Goal: Task Accomplishment & Management: Use online tool/utility

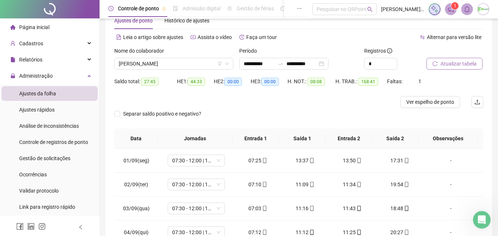
scroll to position [369, 0]
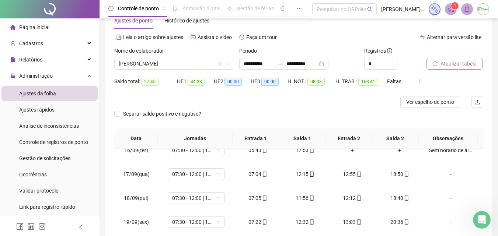
click at [448, 64] on span "Atualizar tabela" at bounding box center [458, 64] width 36 height 8
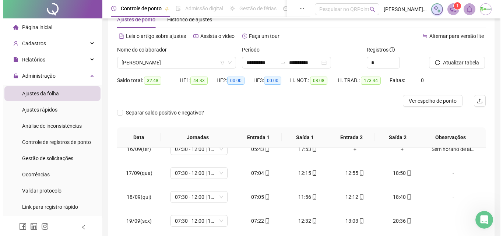
scroll to position [21, 0]
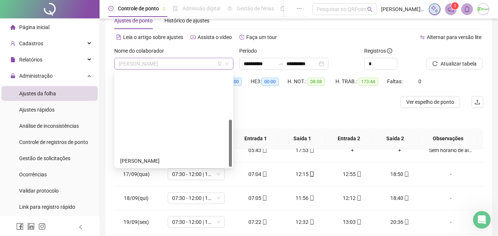
click at [191, 69] on span "[PERSON_NAME]" at bounding box center [174, 63] width 110 height 11
click at [183, 192] on div "[PERSON_NAME]" at bounding box center [173, 196] width 107 height 8
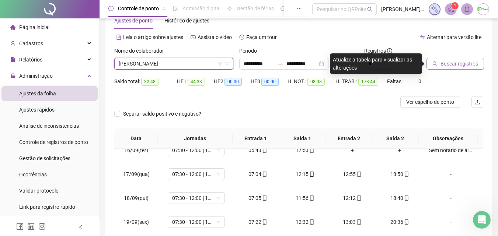
click at [463, 63] on span "Buscar registros" at bounding box center [459, 64] width 38 height 8
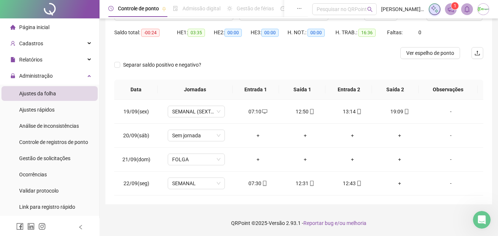
scroll to position [33, 0]
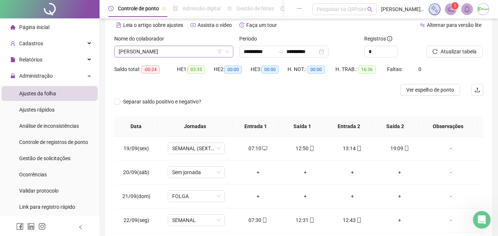
click at [210, 51] on span "[PERSON_NAME]" at bounding box center [174, 51] width 110 height 11
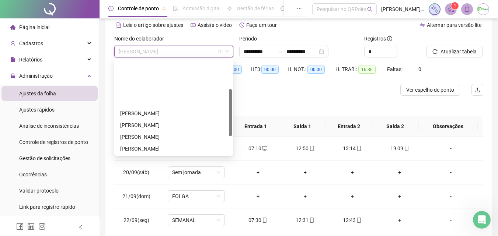
scroll to position [57, 0]
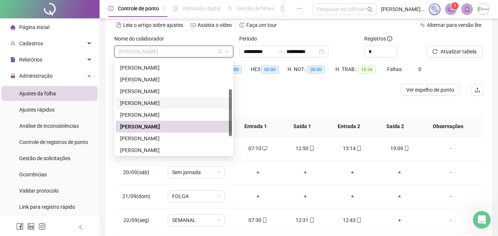
click at [155, 103] on div "[PERSON_NAME]" at bounding box center [173, 103] width 107 height 8
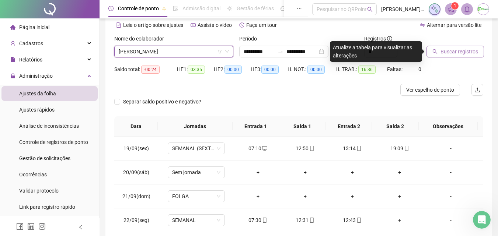
click at [465, 51] on span "Buscar registros" at bounding box center [459, 52] width 38 height 8
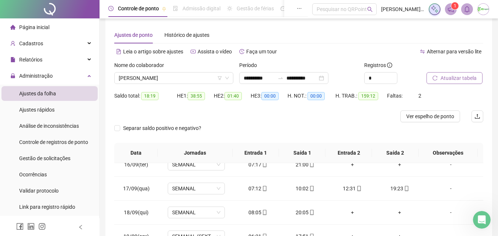
scroll to position [0, 0]
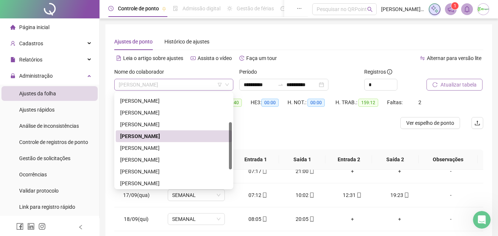
click at [175, 87] on span "[PERSON_NAME]" at bounding box center [174, 84] width 110 height 11
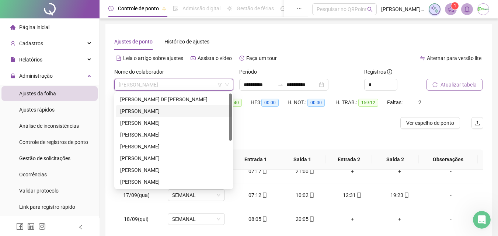
click at [190, 110] on div "[PERSON_NAME]" at bounding box center [173, 111] width 107 height 8
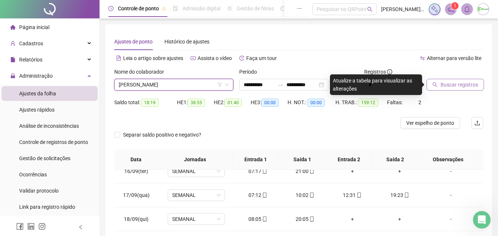
click at [457, 88] on span "Buscar registros" at bounding box center [459, 85] width 38 height 8
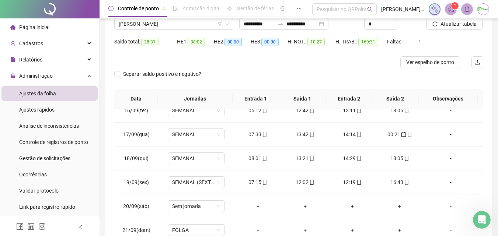
scroll to position [58, 0]
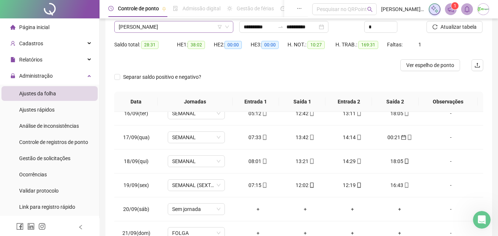
click at [190, 29] on span "[PERSON_NAME]" at bounding box center [174, 26] width 110 height 11
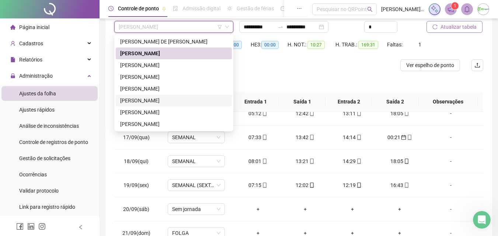
click at [467, 25] on span "Atualizar tabela" at bounding box center [458, 27] width 36 height 8
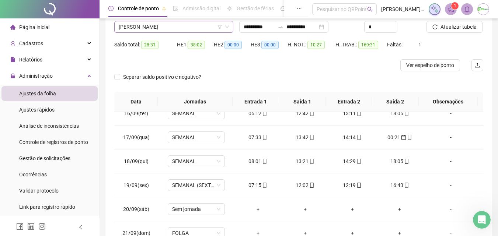
click at [196, 29] on span "[PERSON_NAME]" at bounding box center [174, 26] width 110 height 11
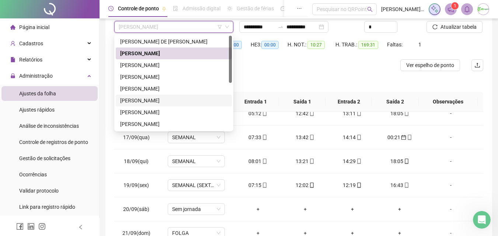
click at [173, 101] on div "[PERSON_NAME]" at bounding box center [173, 100] width 107 height 8
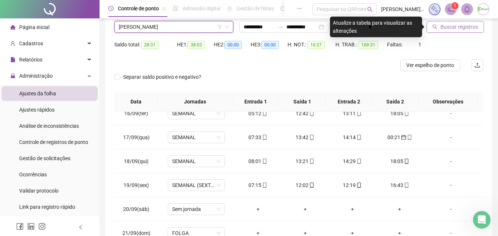
click at [472, 24] on span "Buscar registros" at bounding box center [459, 27] width 38 height 8
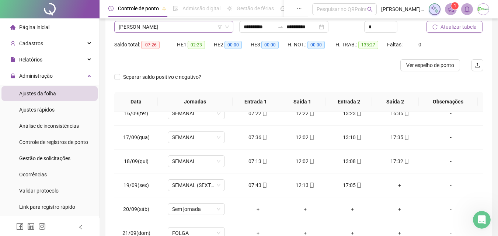
click at [175, 28] on span "[PERSON_NAME]" at bounding box center [174, 26] width 110 height 11
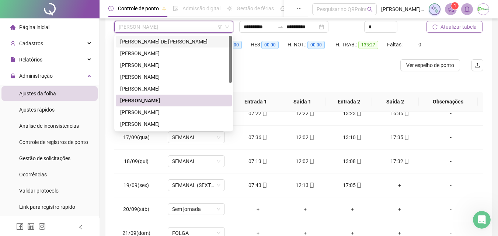
click at [183, 43] on div "[PERSON_NAME] DE [PERSON_NAME]" at bounding box center [173, 42] width 107 height 8
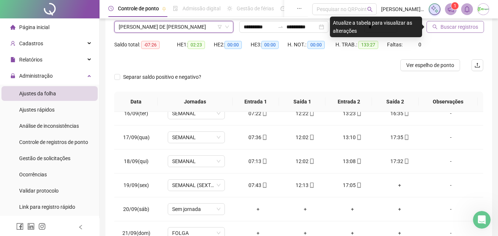
click at [479, 26] on button "Buscar registros" at bounding box center [454, 27] width 57 height 12
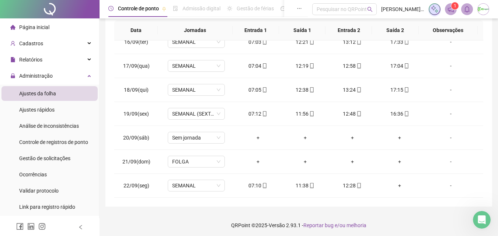
scroll to position [131, 0]
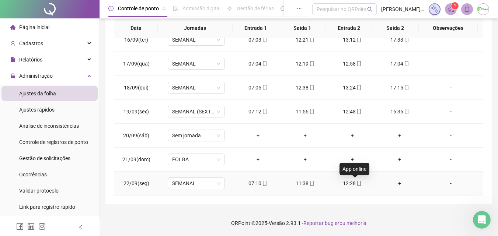
click at [356, 186] on span at bounding box center [358, 183] width 6 height 6
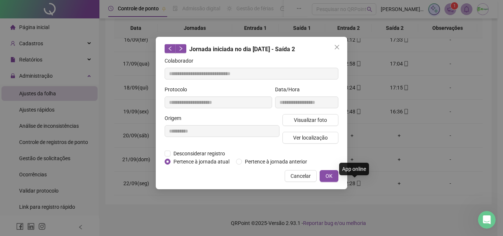
type input "**********"
click at [324, 138] on span "Ver localização" at bounding box center [310, 138] width 35 height 8
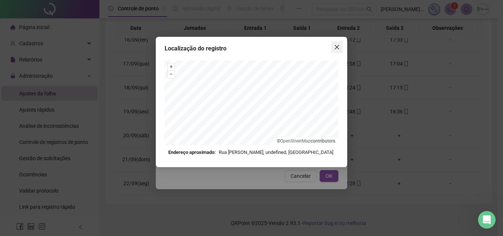
click at [340, 49] on icon "close" at bounding box center [337, 47] width 6 height 6
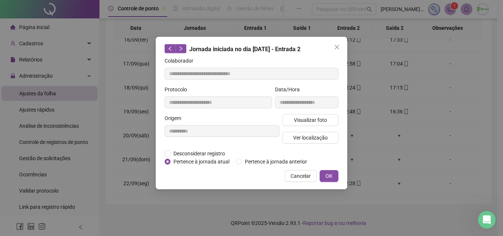
click at [340, 49] on icon "close" at bounding box center [337, 47] width 6 height 6
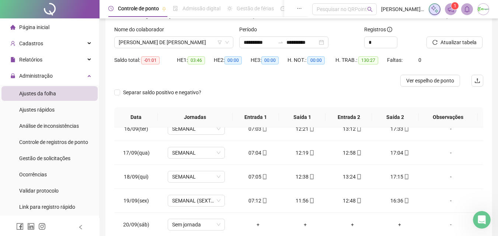
scroll to position [21, 0]
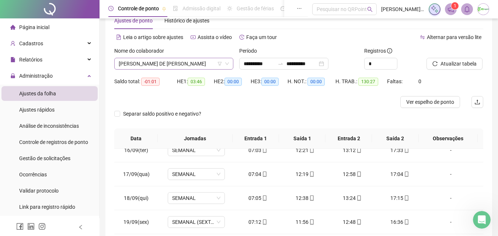
click at [214, 64] on span "[PERSON_NAME] DE [PERSON_NAME]" at bounding box center [174, 63] width 110 height 11
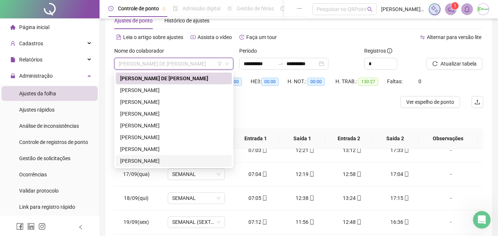
click at [170, 161] on div "[PERSON_NAME]" at bounding box center [173, 161] width 107 height 8
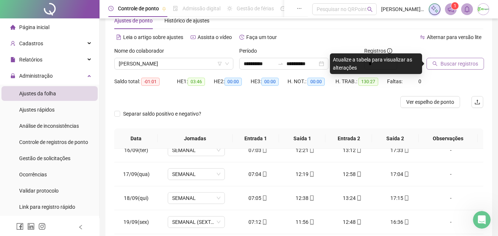
click at [469, 60] on span "Buscar registros" at bounding box center [459, 64] width 38 height 8
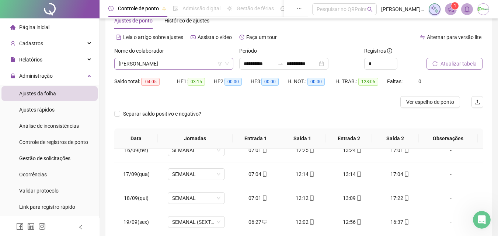
click at [180, 63] on span "[PERSON_NAME]" at bounding box center [174, 63] width 110 height 11
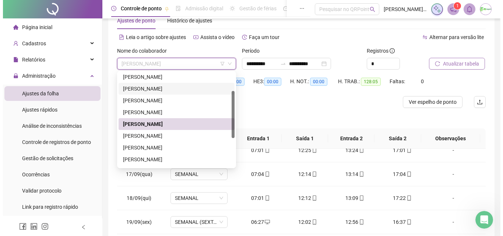
scroll to position [74, 0]
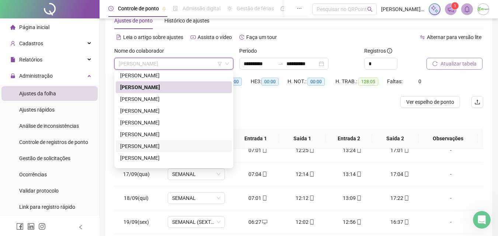
click at [171, 145] on div "[PERSON_NAME]" at bounding box center [173, 146] width 107 height 8
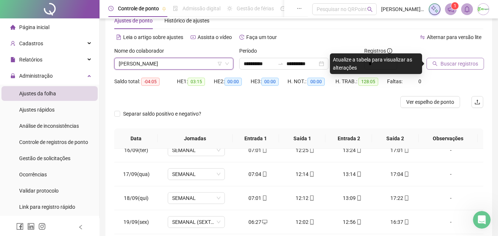
click at [428, 63] on button "Buscar registros" at bounding box center [454, 64] width 57 height 12
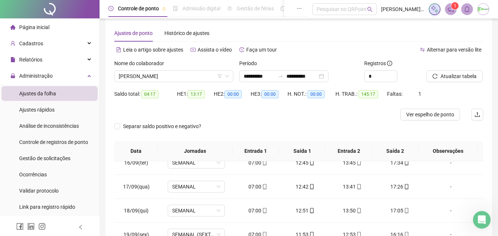
scroll to position [0, 0]
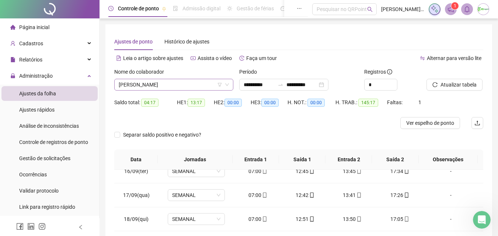
click at [187, 81] on span "[PERSON_NAME]" at bounding box center [174, 84] width 110 height 11
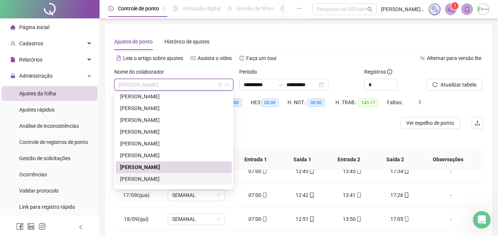
click at [176, 179] on div "[PERSON_NAME]" at bounding box center [173, 179] width 107 height 8
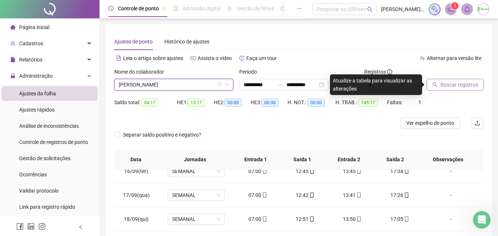
click at [470, 84] on span "Buscar registros" at bounding box center [459, 85] width 38 height 8
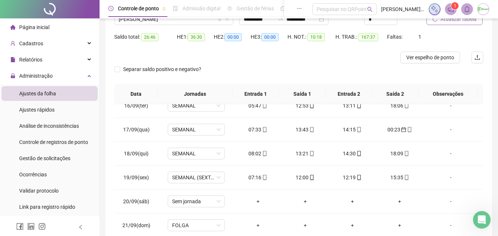
scroll to position [58, 0]
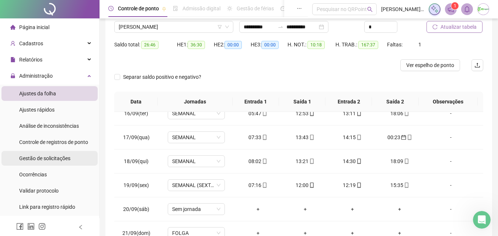
click at [63, 155] on span "Gestão de solicitações" at bounding box center [44, 158] width 51 height 6
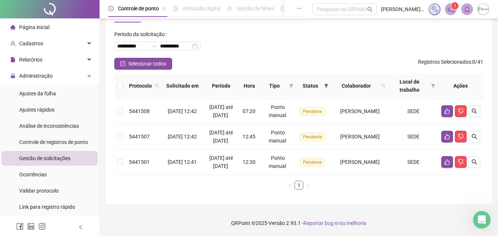
scroll to position [52, 0]
click at [17, 95] on li "Ajustes da folha" at bounding box center [49, 93] width 96 height 15
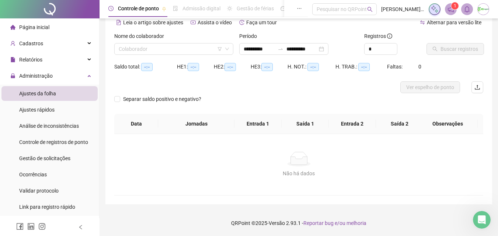
scroll to position [36, 0]
type input "**********"
click at [274, 50] on input "**********" at bounding box center [258, 49] width 31 height 8
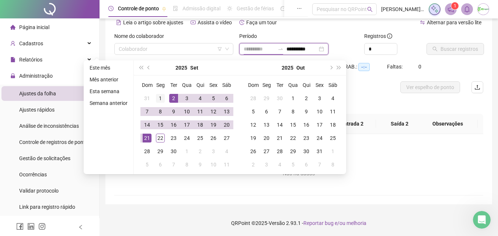
type input "**********"
click at [164, 99] on div "1" at bounding box center [160, 98] width 9 height 9
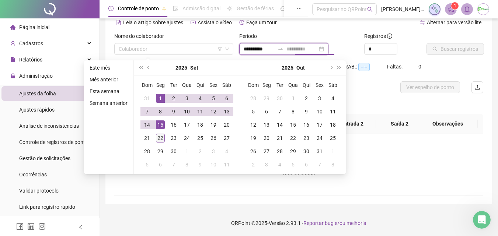
type input "**********"
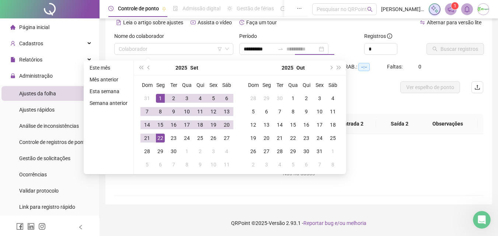
click at [161, 136] on div "22" at bounding box center [160, 138] width 9 height 9
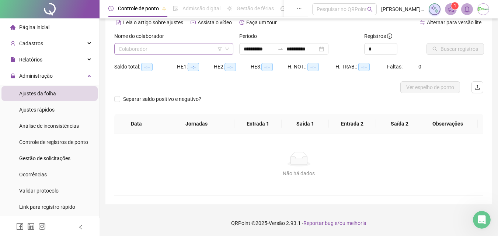
click at [178, 49] on input "search" at bounding box center [170, 48] width 103 height 11
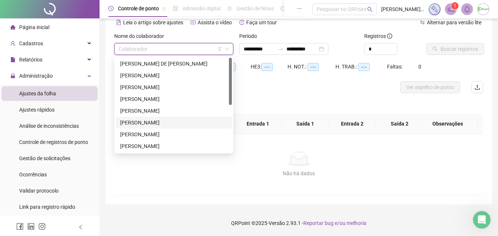
scroll to position [94, 0]
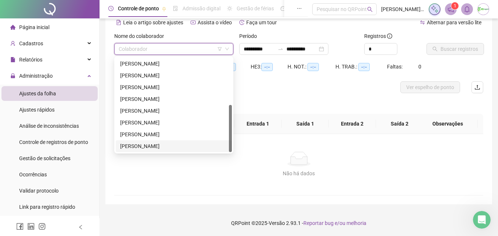
click at [162, 141] on div "[PERSON_NAME]" at bounding box center [174, 146] width 116 height 12
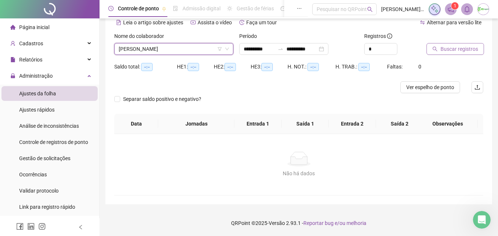
click at [465, 51] on span "Buscar registros" at bounding box center [459, 49] width 38 height 8
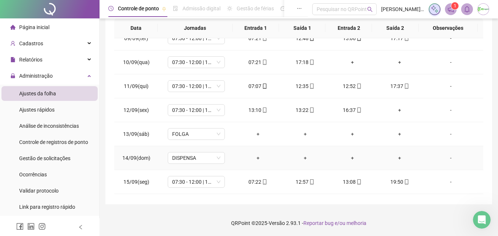
scroll to position [221, 0]
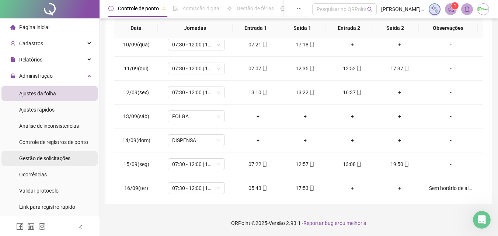
click at [31, 154] on div "Gestão de solicitações" at bounding box center [44, 158] width 51 height 15
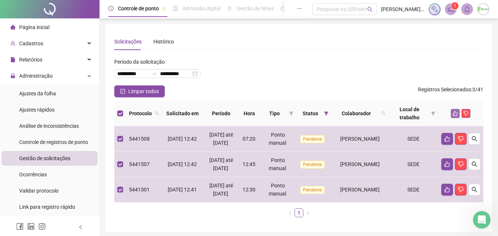
click at [454, 112] on icon "like" at bounding box center [454, 113] width 5 height 5
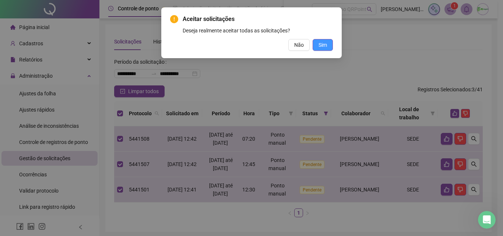
click at [320, 41] on span "Sim" at bounding box center [323, 45] width 8 height 8
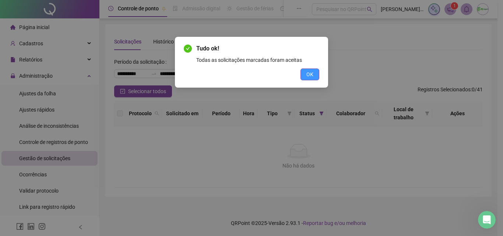
click at [313, 74] on span "OK" at bounding box center [309, 74] width 7 height 8
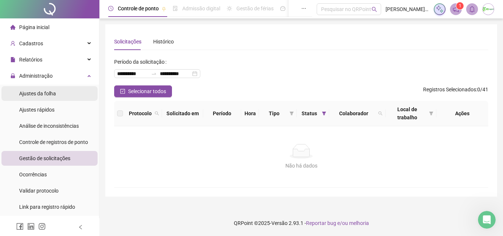
click at [52, 97] on div "Ajustes da folha" at bounding box center [37, 93] width 37 height 15
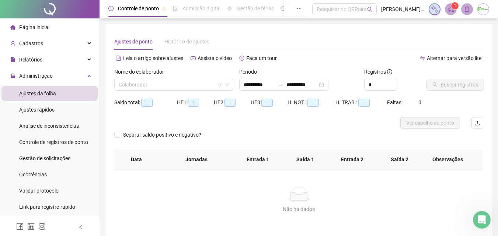
type input "**********"
click at [210, 89] on input "search" at bounding box center [170, 84] width 103 height 11
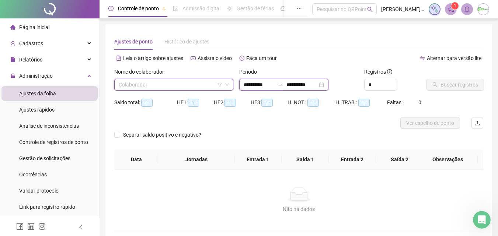
click at [271, 84] on input "**********" at bounding box center [258, 85] width 31 height 8
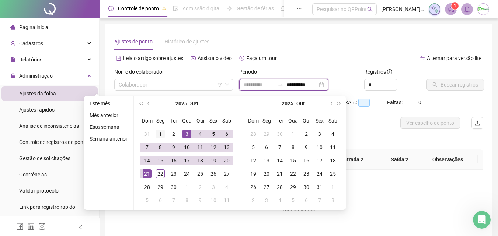
type input "**********"
click at [162, 133] on div "1" at bounding box center [160, 134] width 9 height 9
type input "**********"
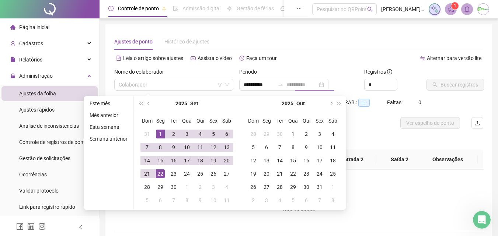
click at [158, 168] on td "22" at bounding box center [160, 173] width 13 height 13
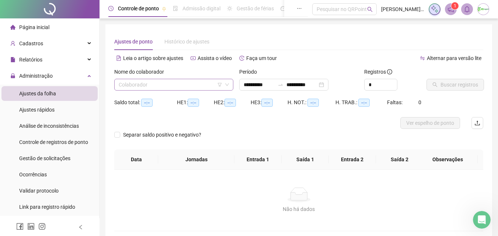
click at [201, 86] on input "search" at bounding box center [170, 84] width 103 height 11
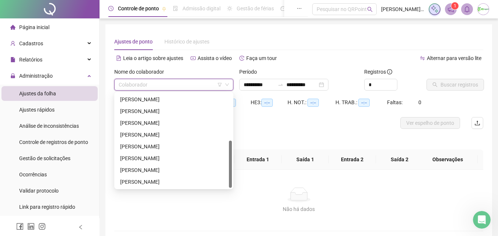
scroll to position [36, 0]
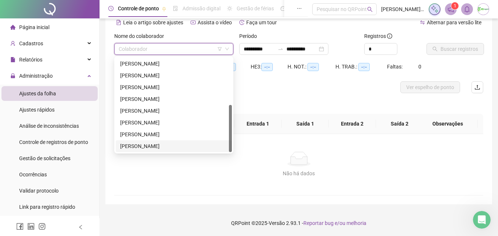
click at [172, 147] on div "[PERSON_NAME]" at bounding box center [173, 146] width 107 height 8
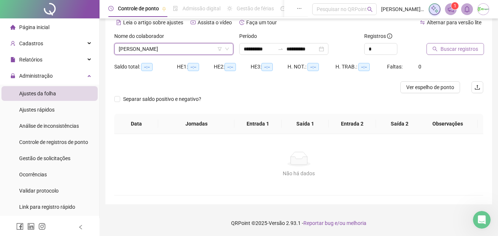
click at [450, 46] on span "Buscar registros" at bounding box center [459, 49] width 38 height 8
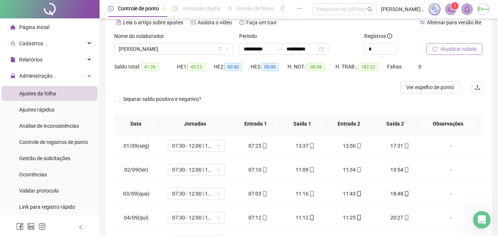
click at [341, 95] on div "Separar saldo positivo e negativo?" at bounding box center [298, 103] width 369 height 21
